Goal: Use online tool/utility: Utilize a website feature to perform a specific function

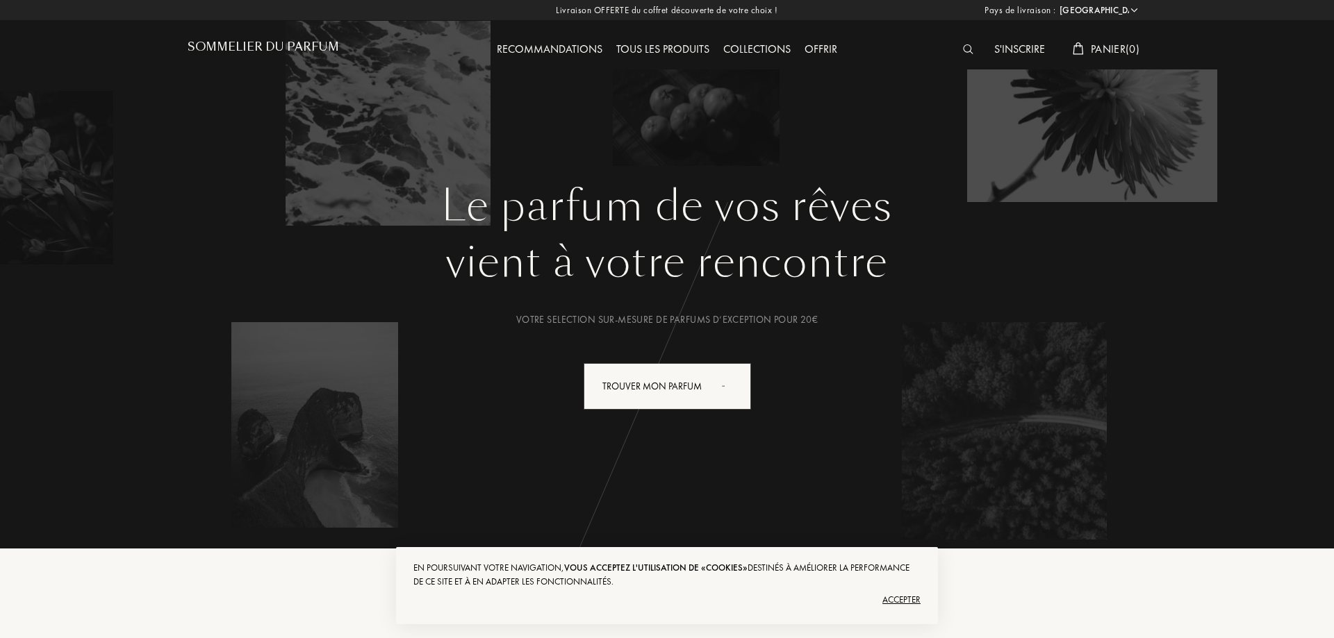
select select "FR"
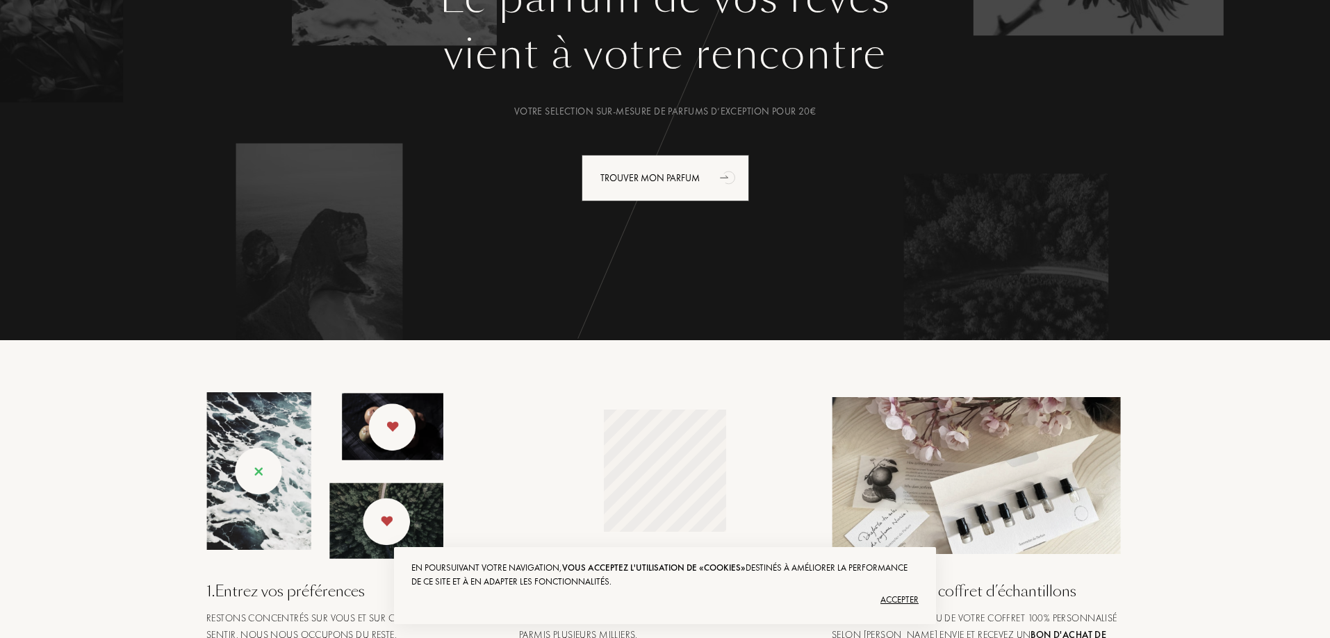
click at [897, 602] on div "Accepter" at bounding box center [664, 600] width 507 height 22
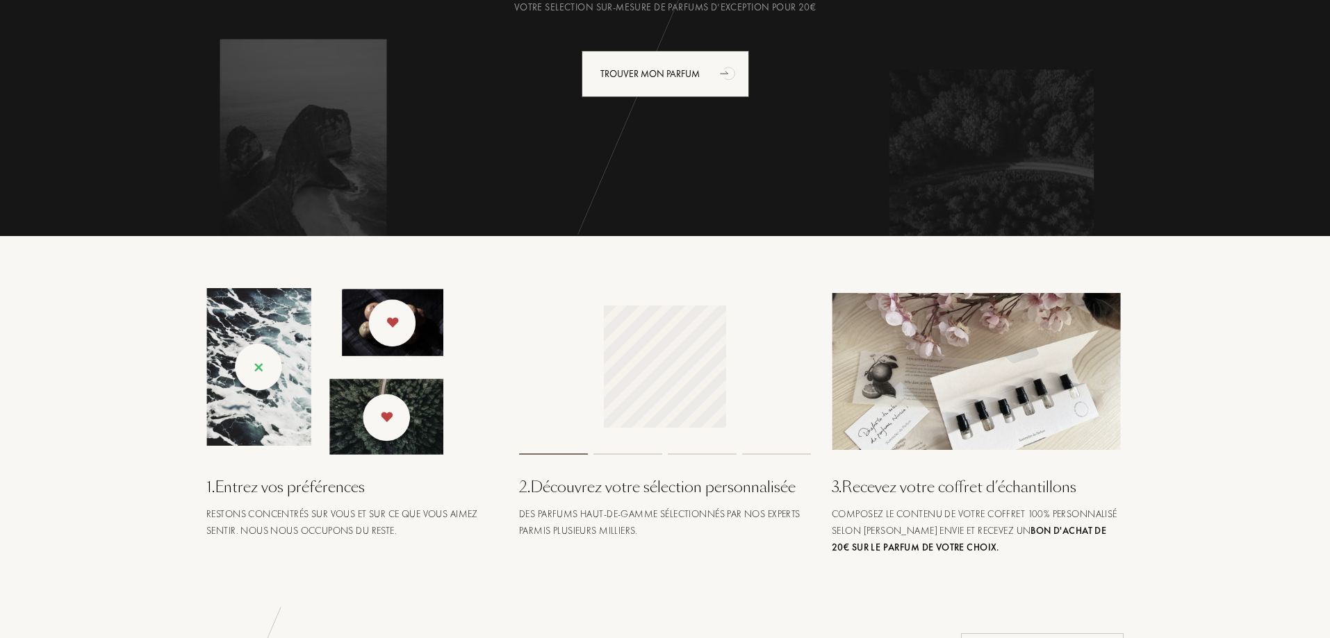
scroll to position [139, 0]
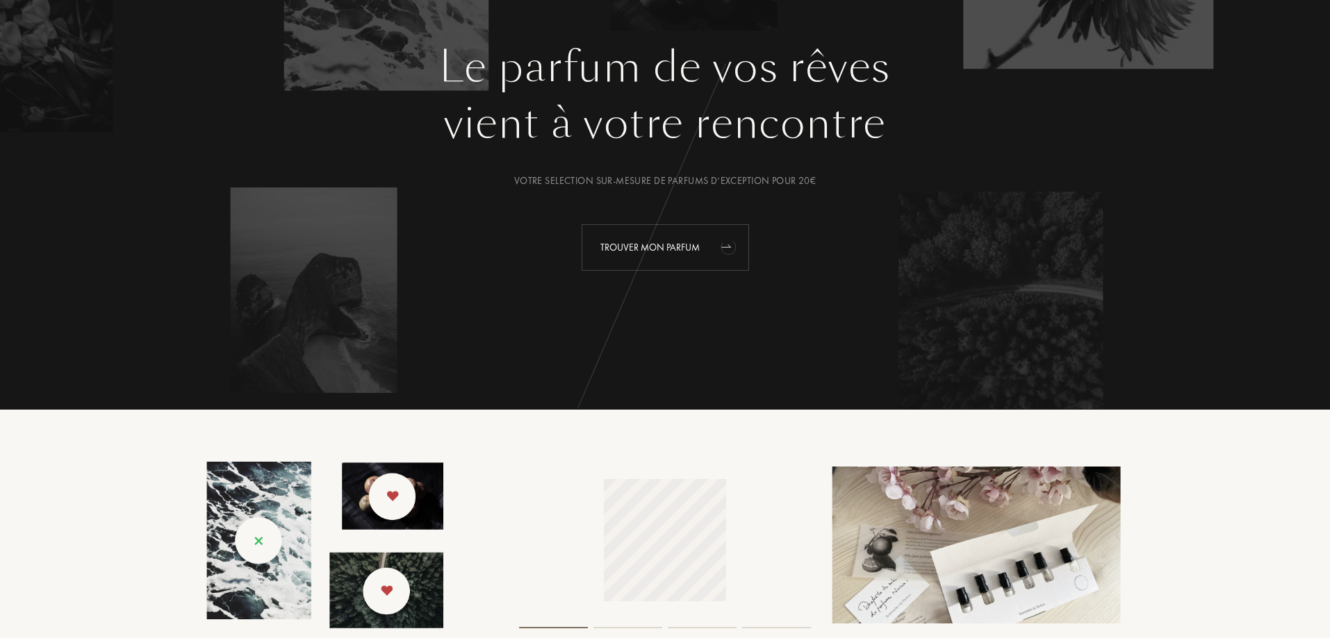
click at [670, 244] on div "Trouver mon parfum" at bounding box center [664, 247] width 167 height 47
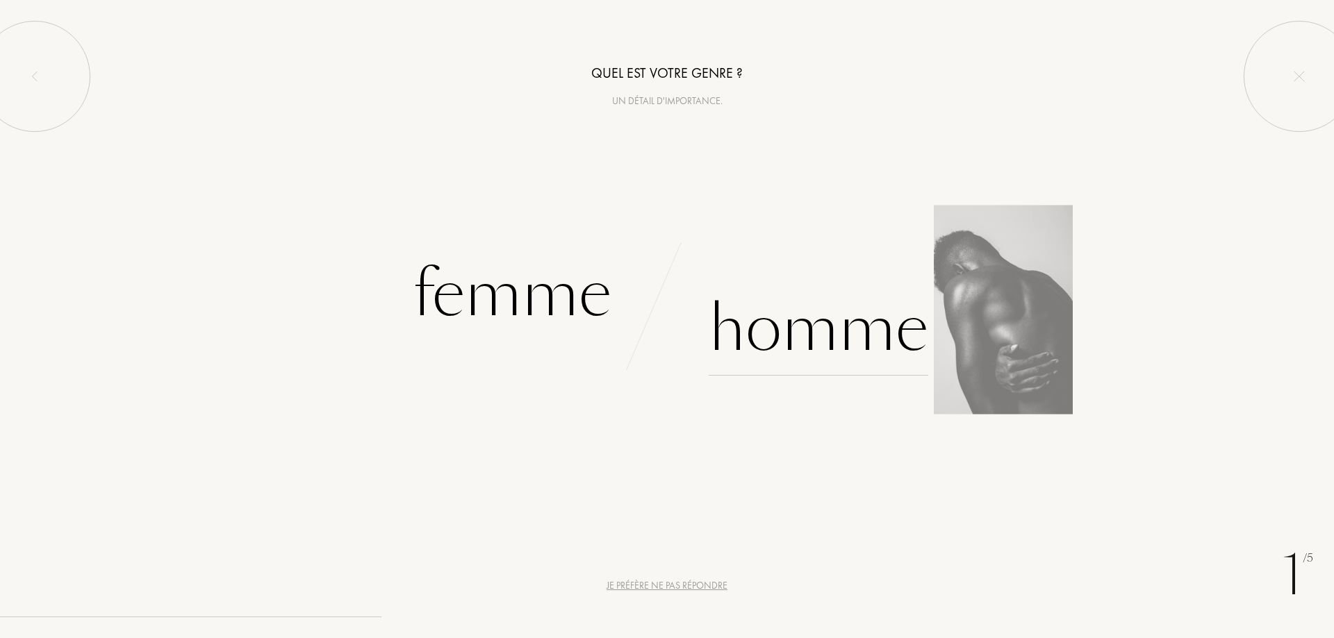
click at [819, 328] on div "Homme" at bounding box center [819, 329] width 220 height 94
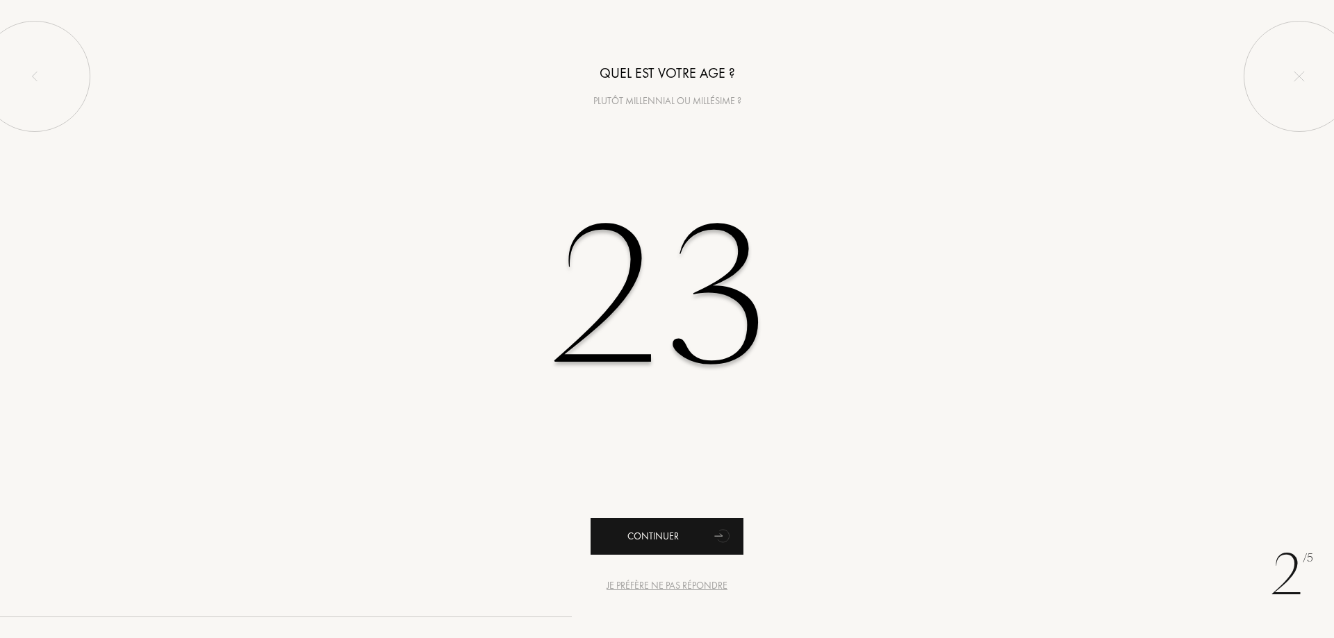
type input "23"
click at [690, 531] on div "Continuer" at bounding box center [666, 536] width 153 height 37
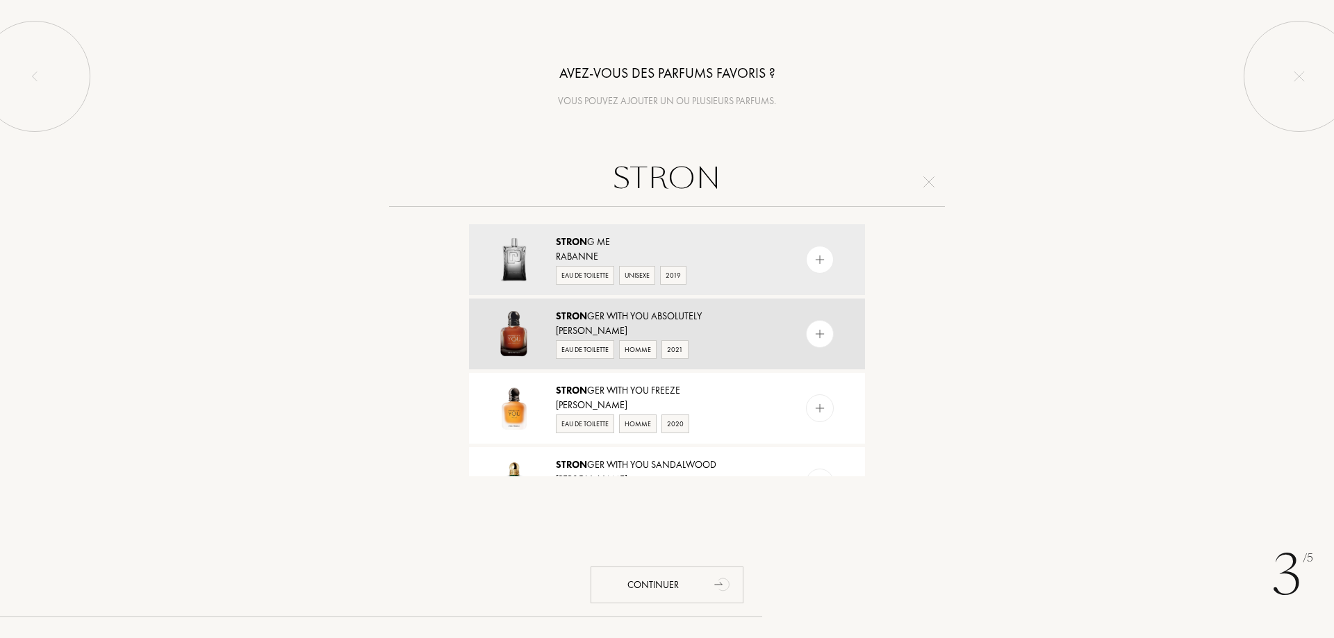
type input "STRON"
click at [725, 324] on div "Giorgio Armani" at bounding box center [666, 331] width 221 height 15
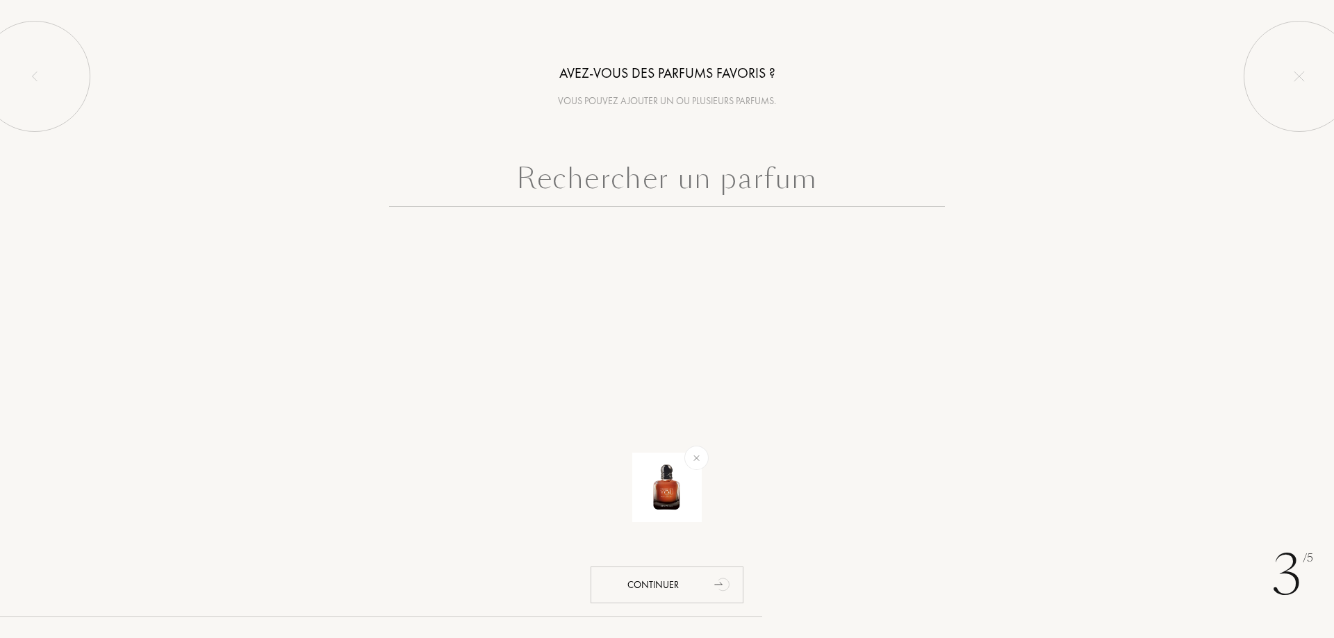
click at [647, 175] on input "text" at bounding box center [667, 182] width 556 height 50
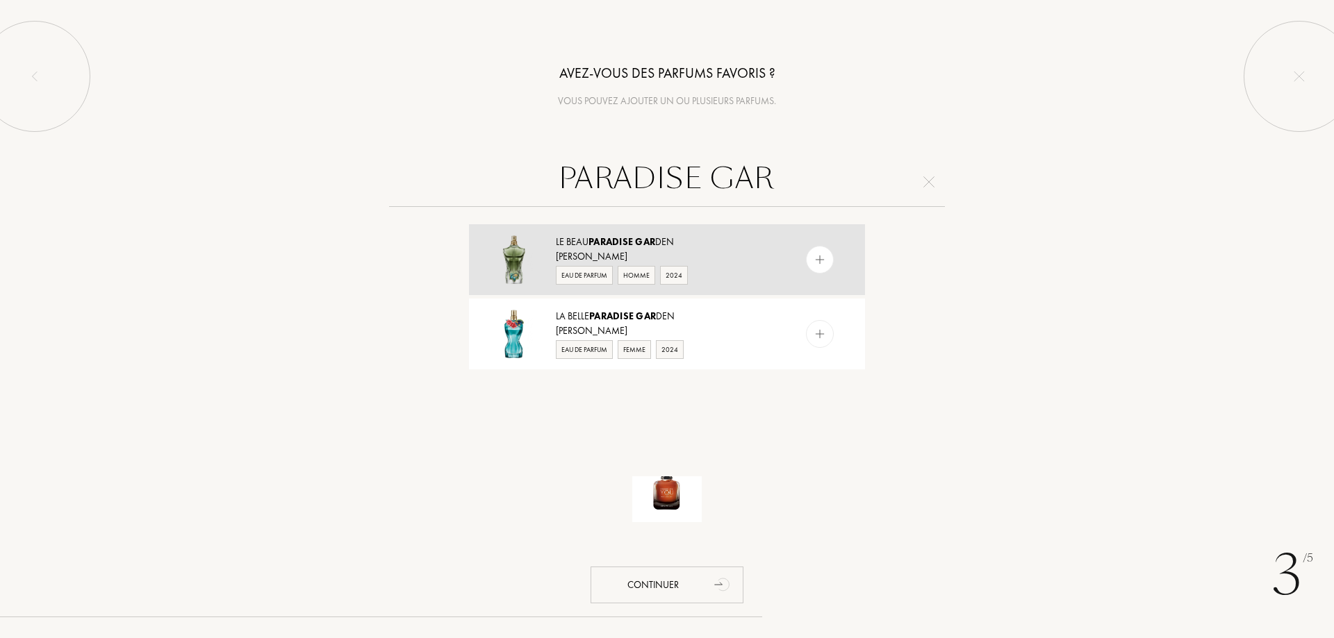
type input "PARADISE GAR"
click at [727, 261] on div "Jean Paul Gaultier" at bounding box center [666, 256] width 221 height 15
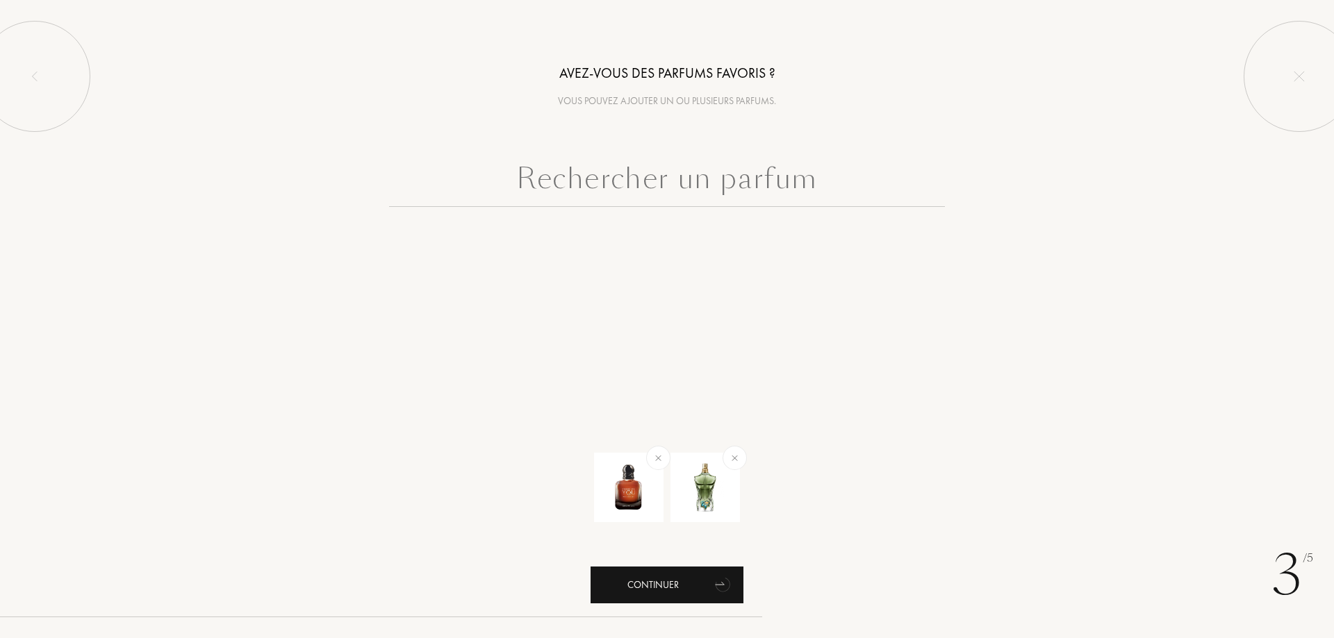
click at [673, 584] on div "Continuer" at bounding box center [666, 585] width 153 height 37
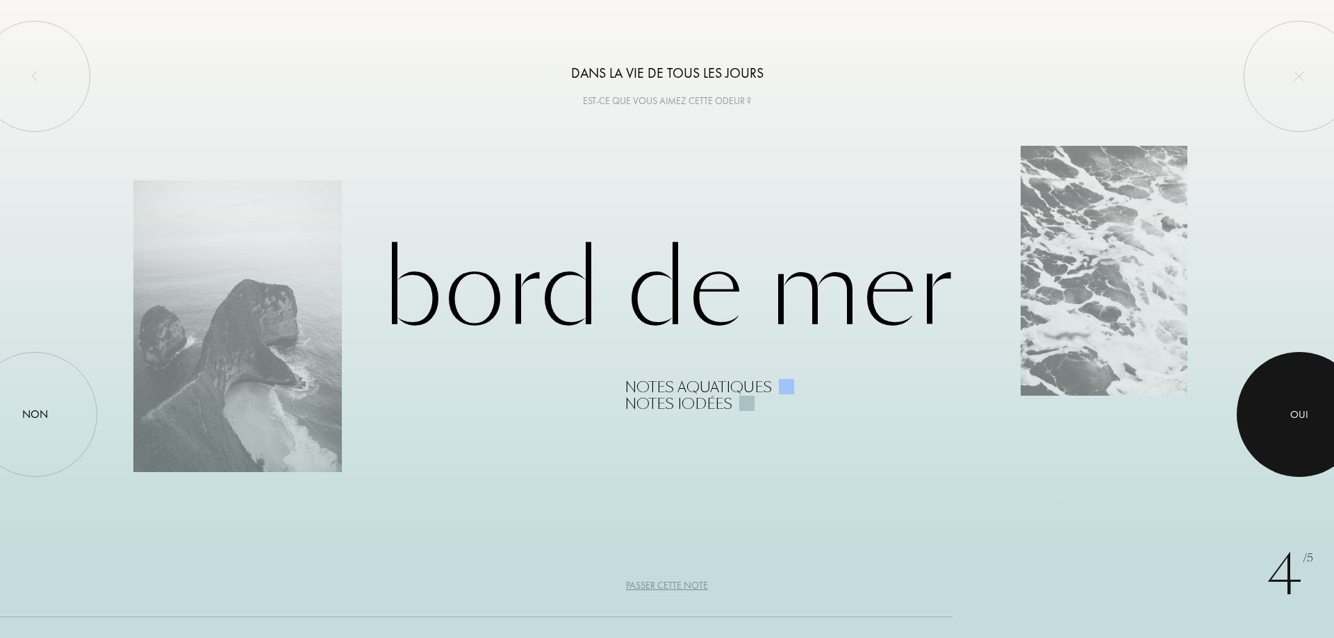
click at [1327, 399] on div "Oui" at bounding box center [1298, 414] width 125 height 125
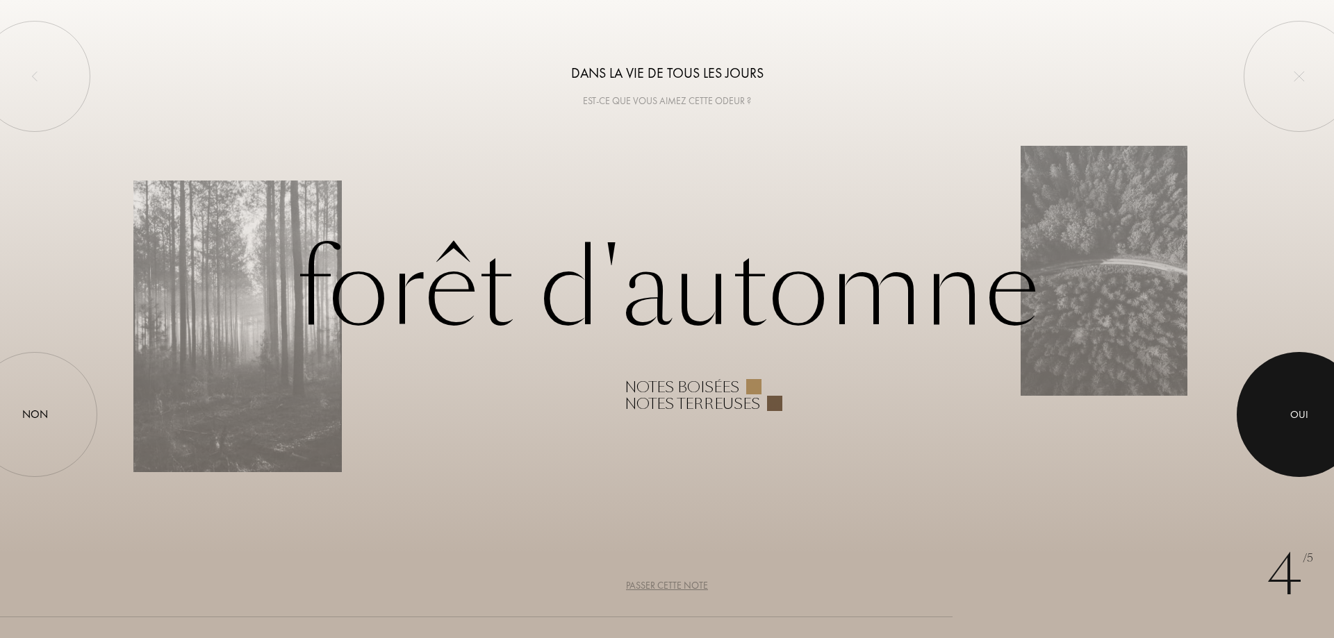
click at [1300, 408] on div "Oui" at bounding box center [1299, 415] width 18 height 16
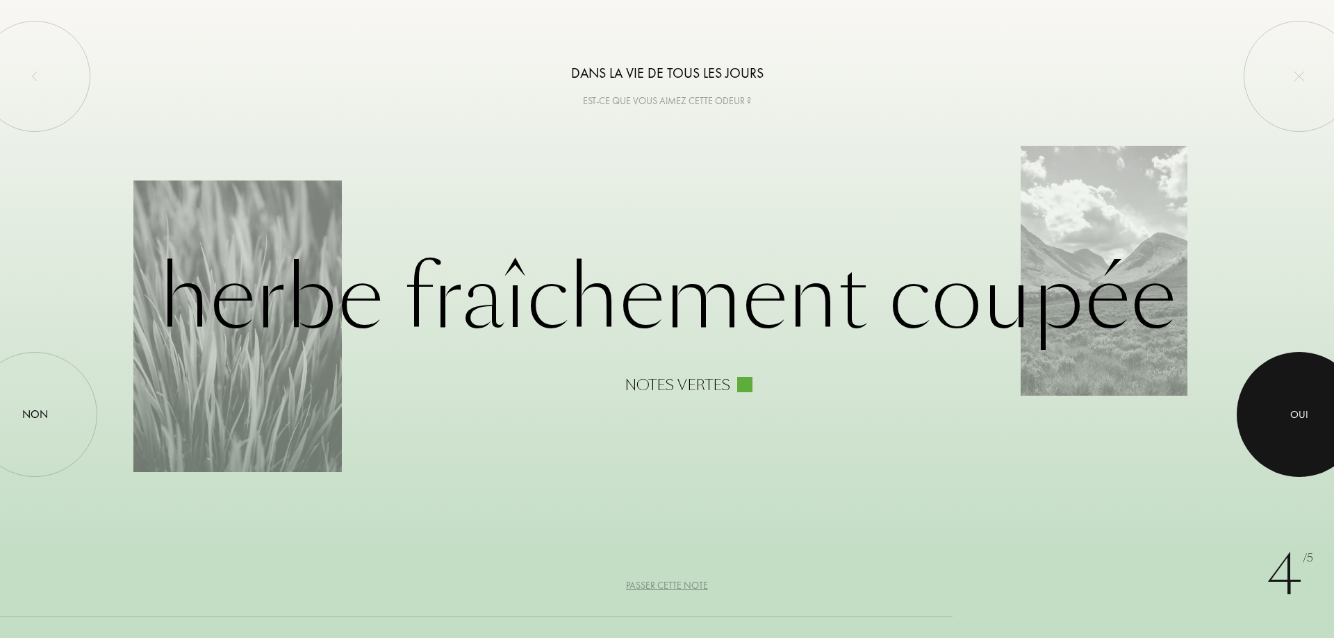
click at [1300, 408] on div "Oui" at bounding box center [1299, 415] width 18 height 16
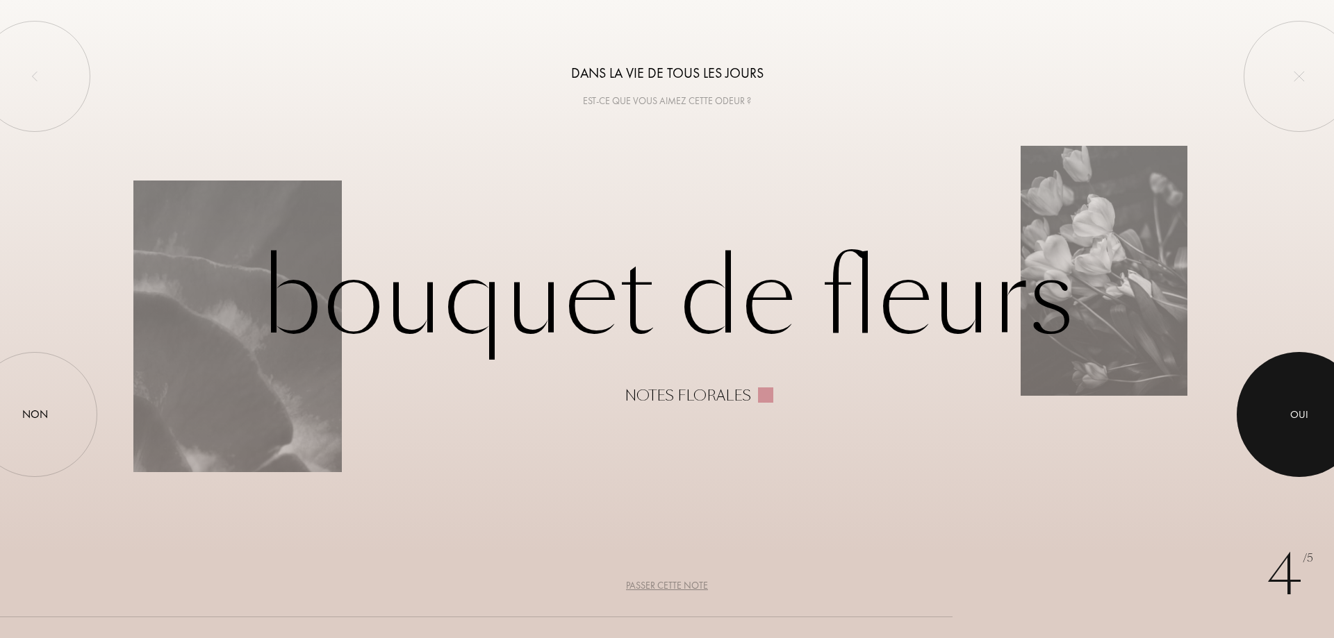
click at [1300, 408] on div "Oui" at bounding box center [1299, 415] width 18 height 16
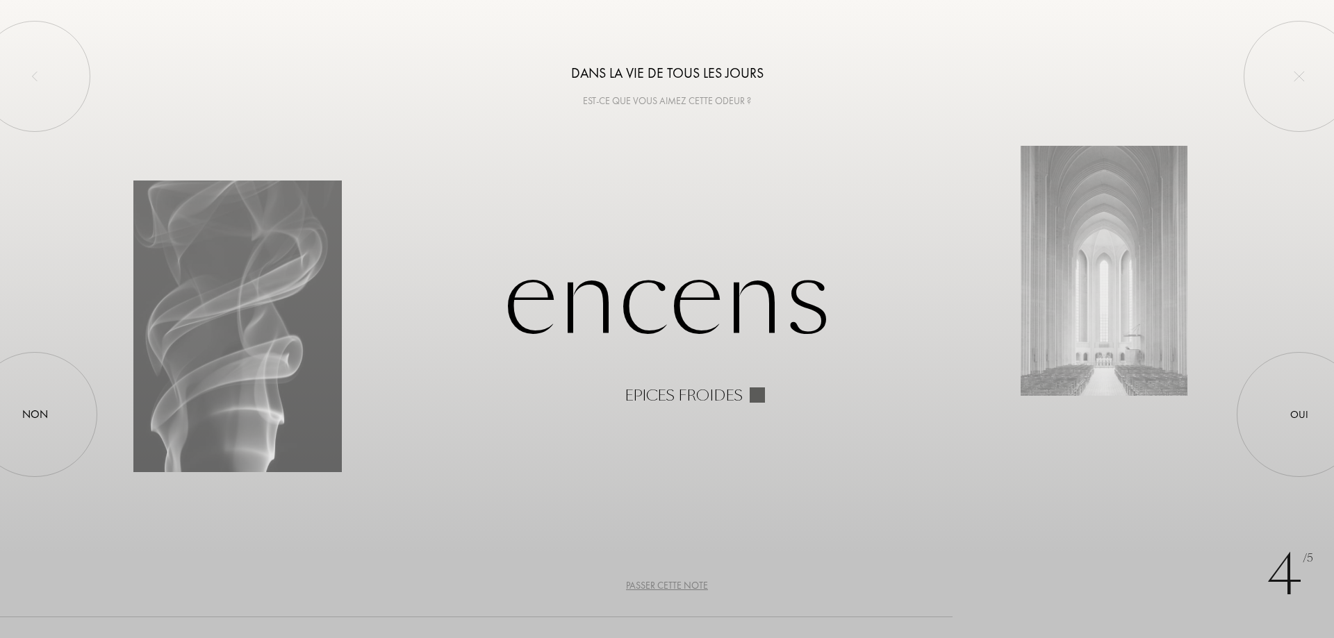
click at [1204, 13] on div "Dans la vie de tous les jours Est-ce que vous aimez cette odeur ?" at bounding box center [667, 54] width 1334 height 108
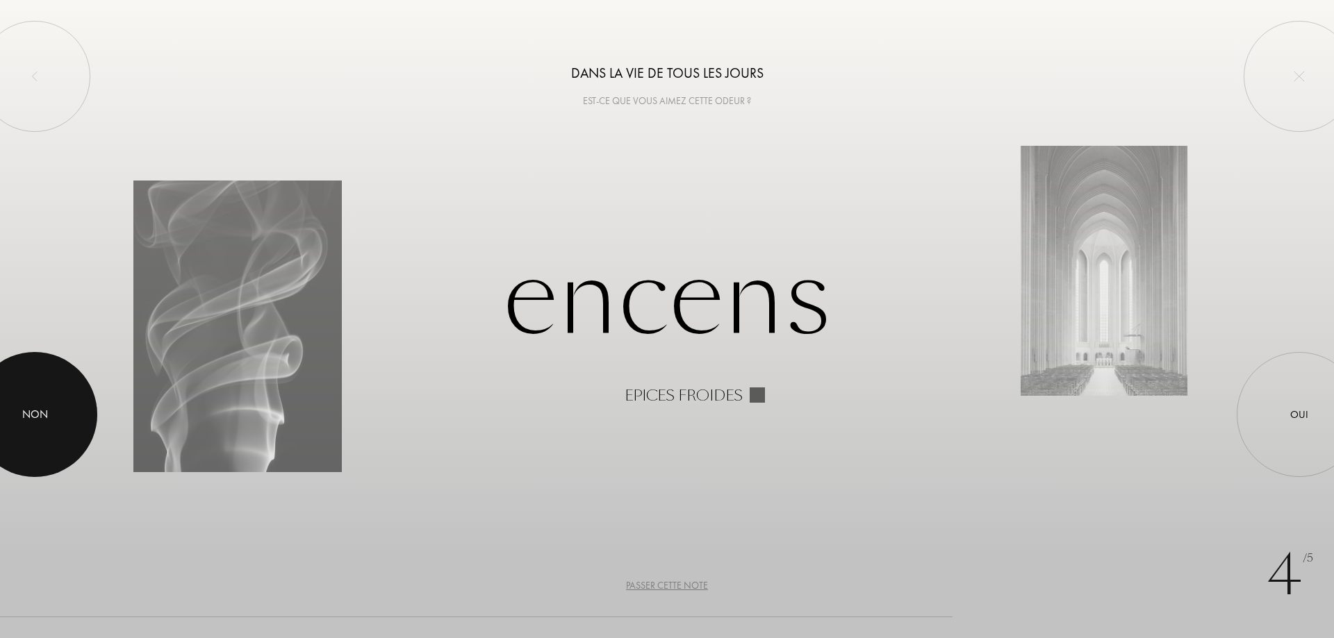
click at [29, 417] on div "Non" at bounding box center [35, 414] width 26 height 17
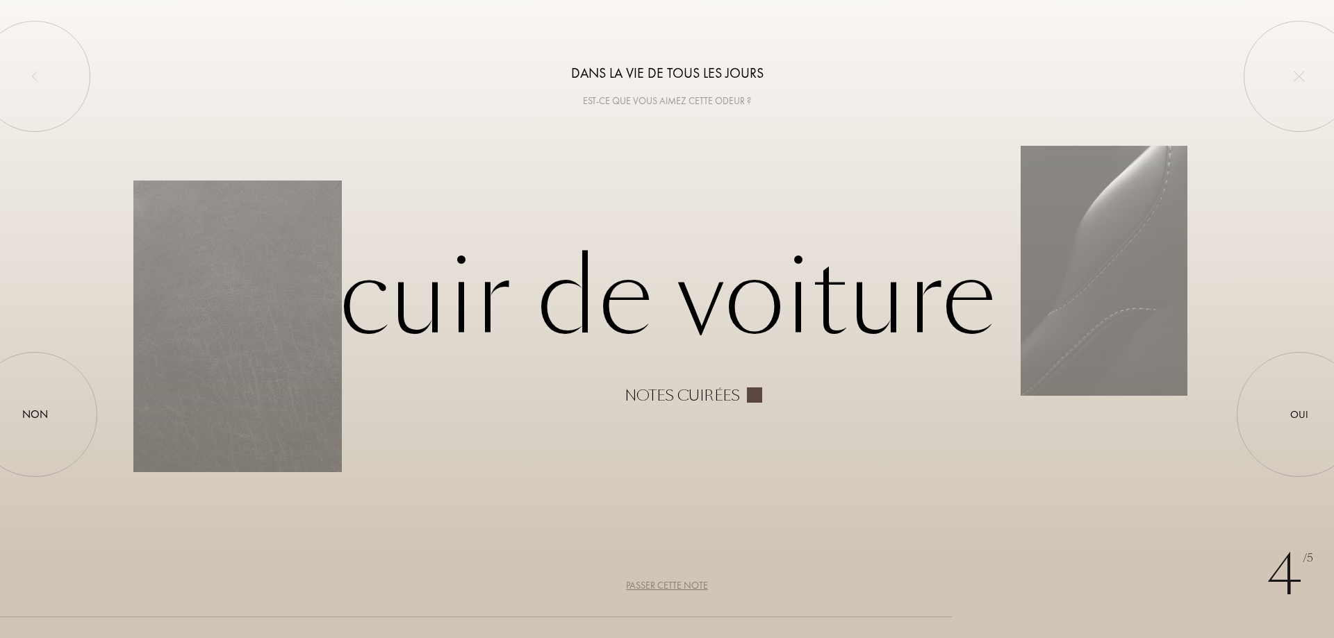
click at [985, 603] on div "4 /5 Dans la vie de tous les jours Est-ce que vous aimez cette odeur ? Cuir de …" at bounding box center [667, 319] width 1334 height 638
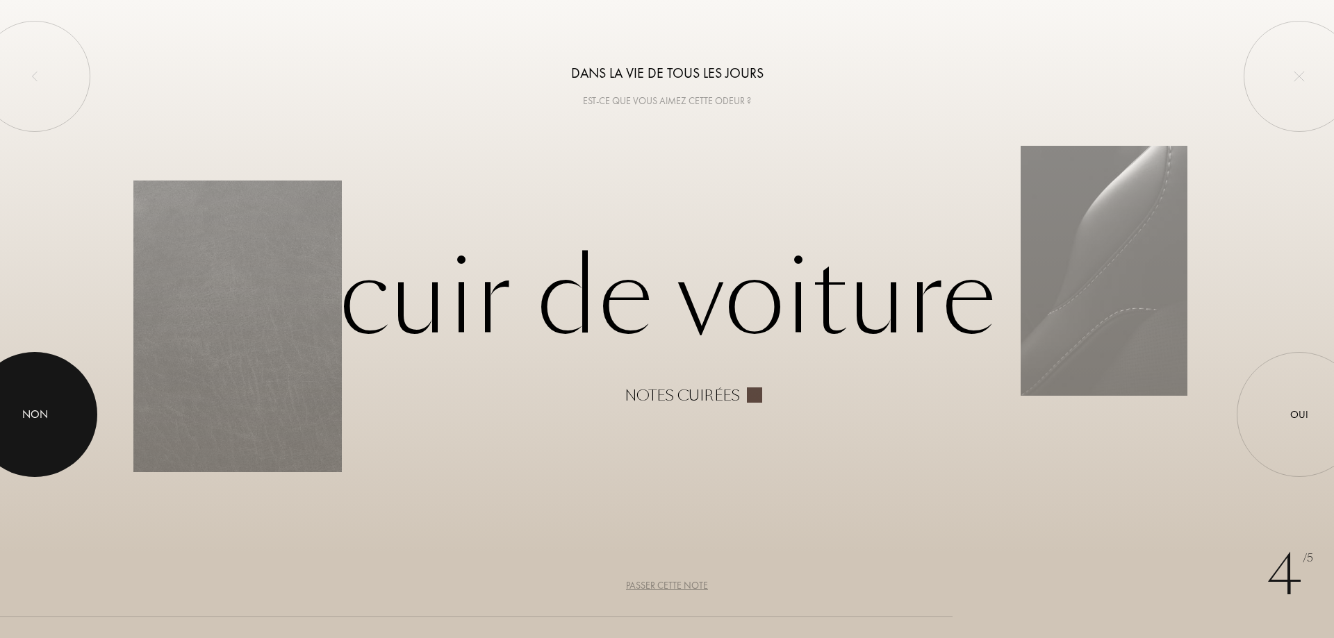
click at [49, 396] on div "Non" at bounding box center [34, 414] width 125 height 125
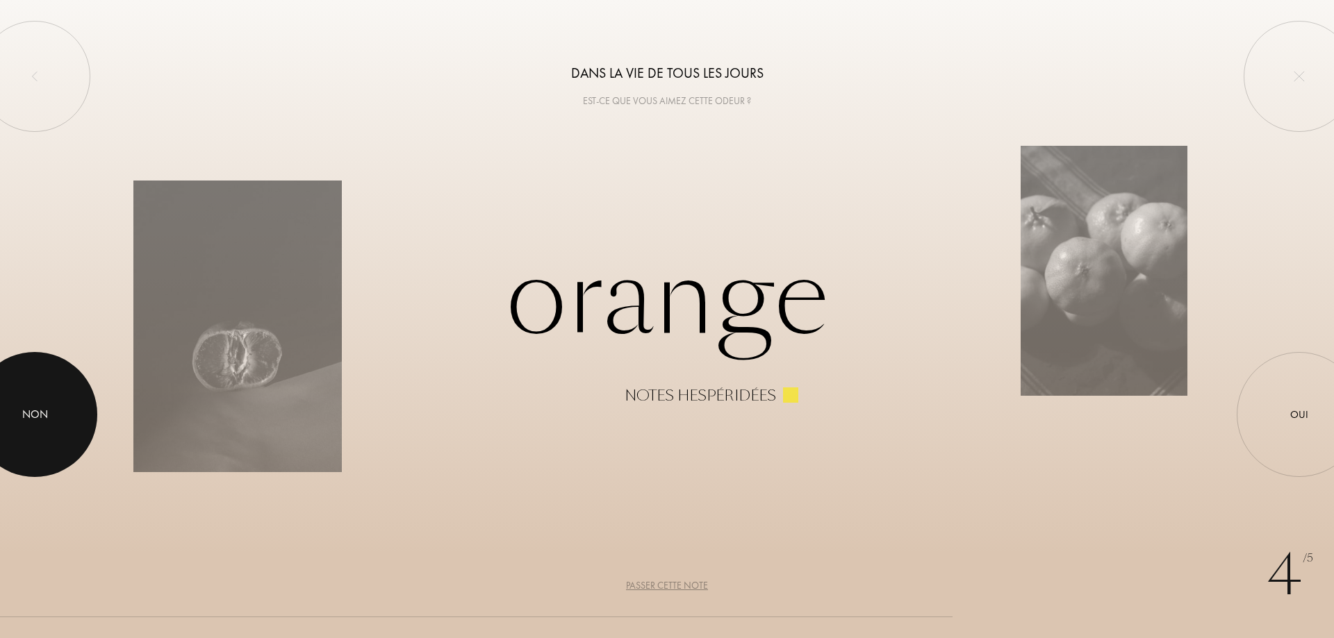
click at [35, 440] on div "Non" at bounding box center [34, 414] width 125 height 125
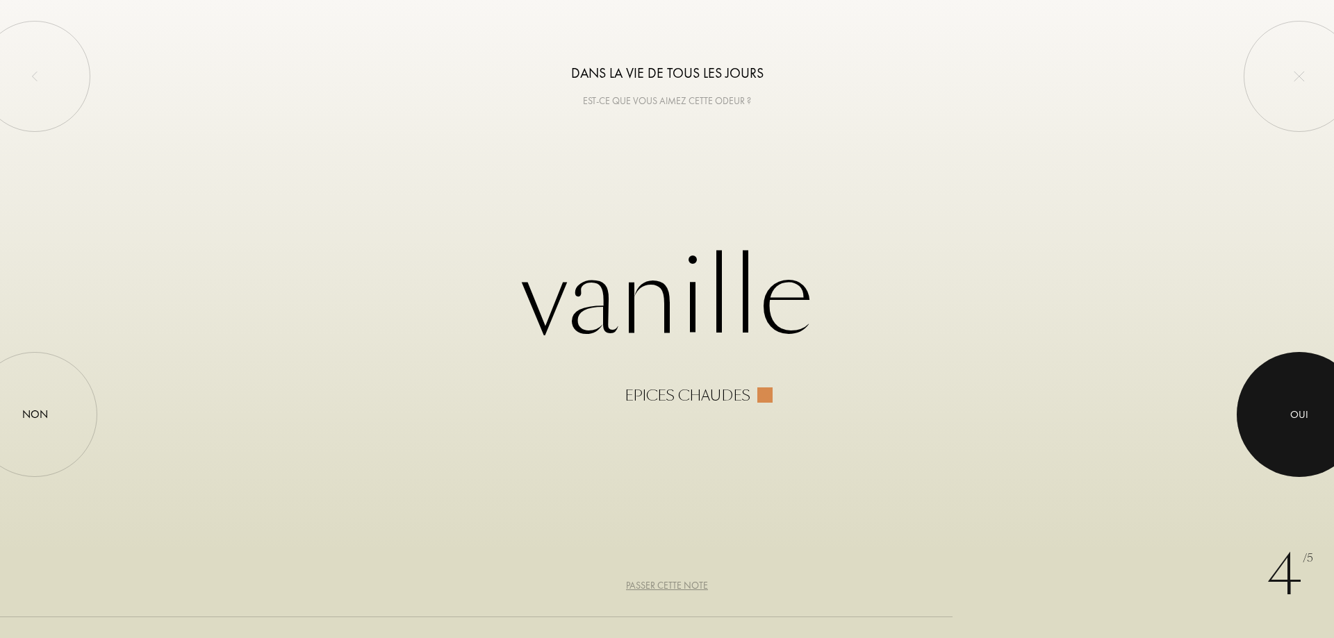
click at [1272, 387] on div at bounding box center [1298, 414] width 125 height 125
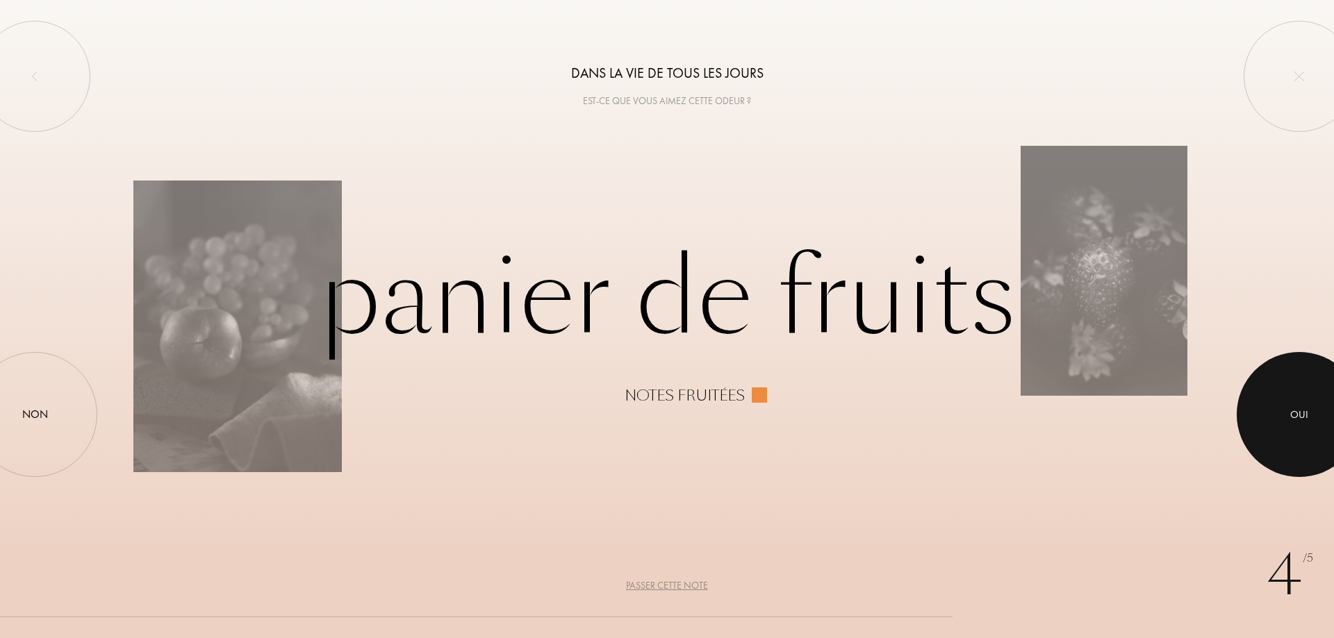
click at [1299, 413] on div "Oui" at bounding box center [1299, 415] width 18 height 16
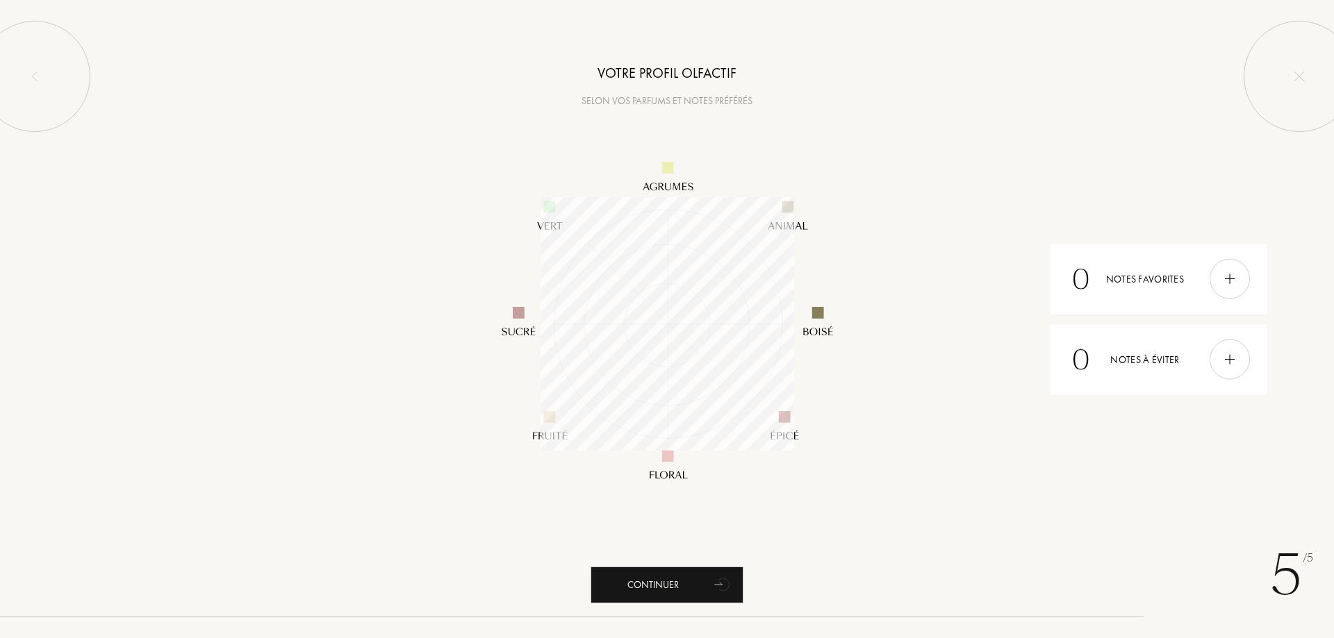
scroll to position [254, 254]
click at [1036, 602] on div "5 /5 Votre profil olfactif Selon vos parfums et notes préférés 0 Notes favorite…" at bounding box center [667, 319] width 1334 height 638
click at [674, 575] on div "Continuer" at bounding box center [666, 585] width 153 height 37
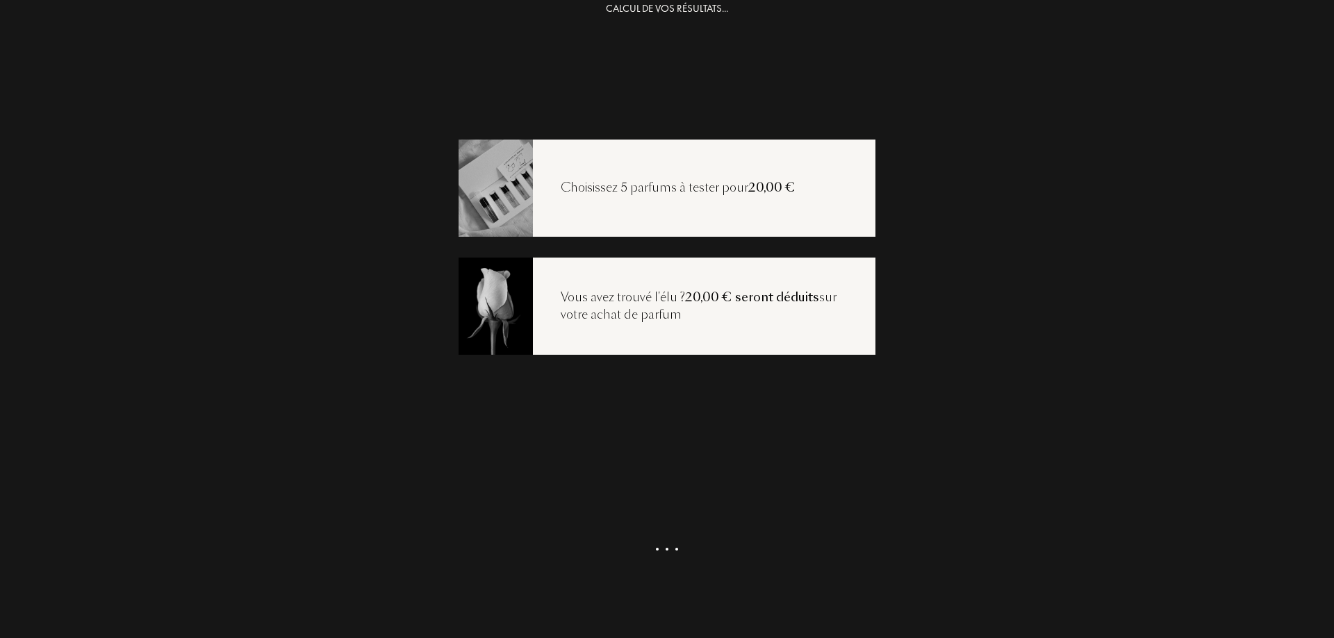
scroll to position [28, 0]
click at [662, 565] on div "Voir ma sélection" at bounding box center [666, 568] width 153 height 37
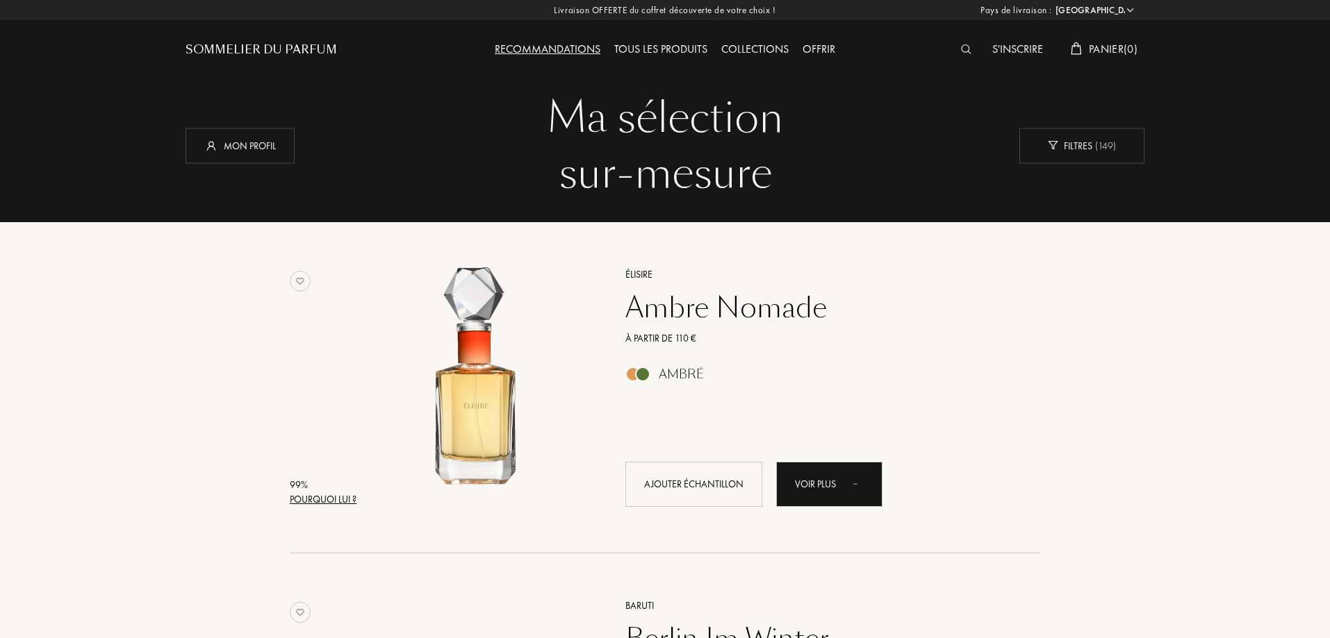
select select "FR"
